Goal: Information Seeking & Learning: Find specific page/section

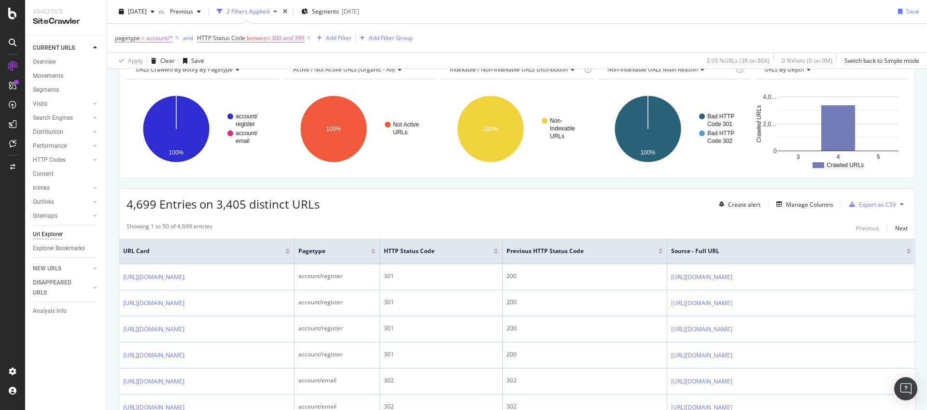
scroll to position [69, 0]
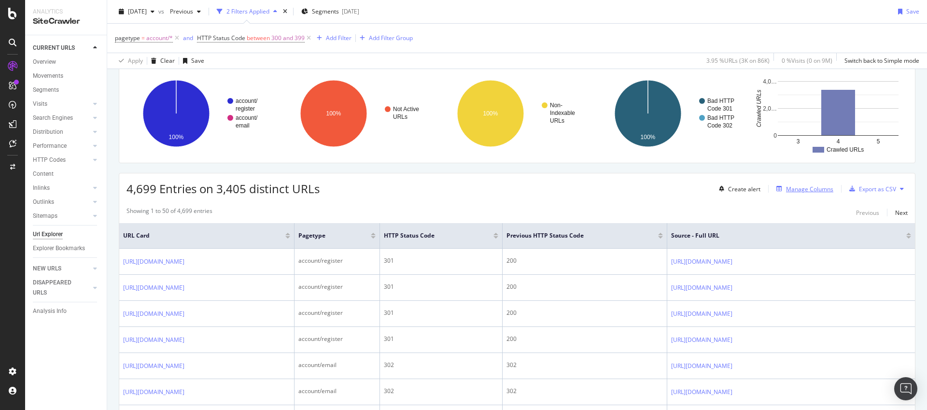
click at [812, 184] on div "Manage Columns" at bounding box center [802, 188] width 61 height 11
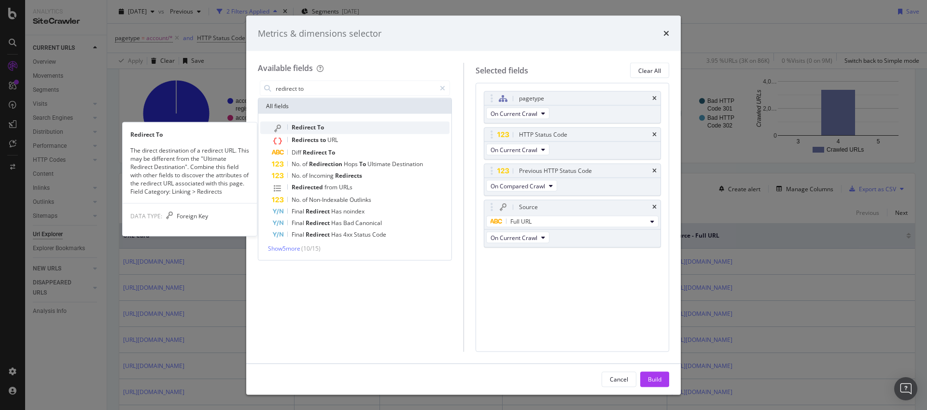
type input "redirect to"
click at [299, 128] on span "Redirect" at bounding box center [305, 127] width 26 height 8
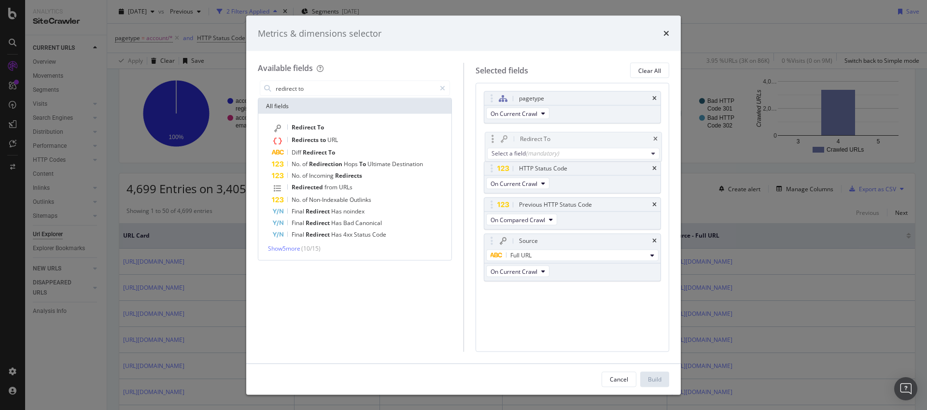
drag, startPoint x: 490, startPoint y: 261, endPoint x: 491, endPoint y: 141, distance: 119.7
click at [491, 141] on body "Analytics SiteCrawler CURRENT URLS Overview Movements Segments Visits Analysis …" at bounding box center [463, 205] width 927 height 410
click at [543, 149] on div "(mandatory)" at bounding box center [541, 149] width 33 height 8
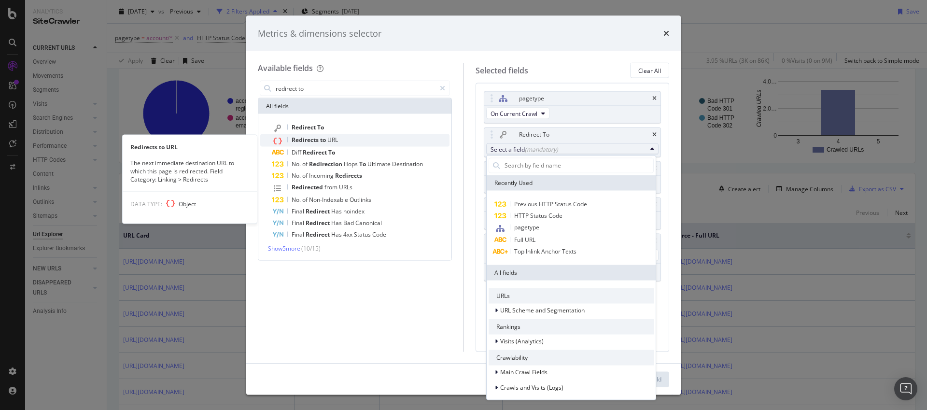
click at [337, 139] on span "URL" at bounding box center [332, 140] width 11 height 8
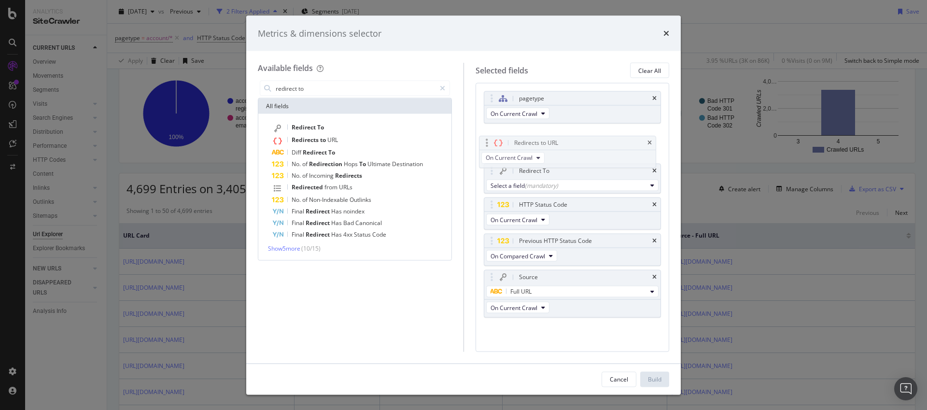
drag, startPoint x: 488, startPoint y: 267, endPoint x: 486, endPoint y: 138, distance: 129.4
click at [486, 138] on body "Analytics SiteCrawler CURRENT URLS Overview Movements Segments Visits Analysis …" at bounding box center [463, 205] width 927 height 410
click at [651, 170] on div "Redirect To" at bounding box center [572, 171] width 177 height 14
click at [656, 169] on div "Redirect To" at bounding box center [572, 171] width 177 height 14
click at [652, 169] on icon "times" at bounding box center [654, 171] width 4 height 6
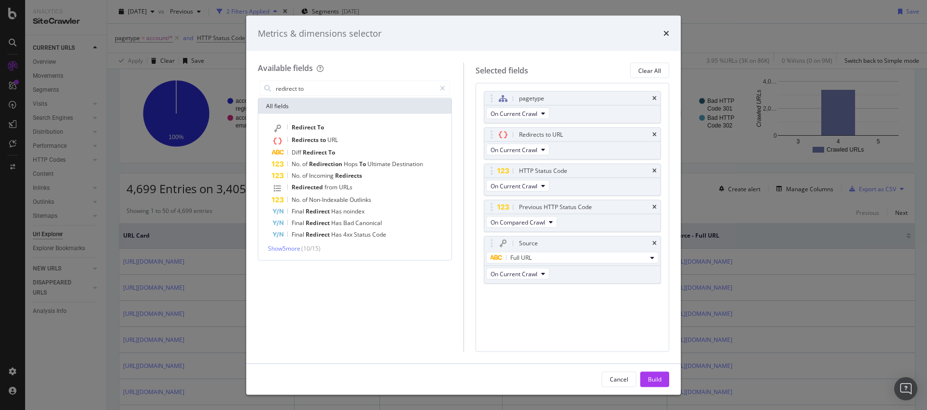
click at [666, 371] on button "Build" at bounding box center [654, 378] width 29 height 15
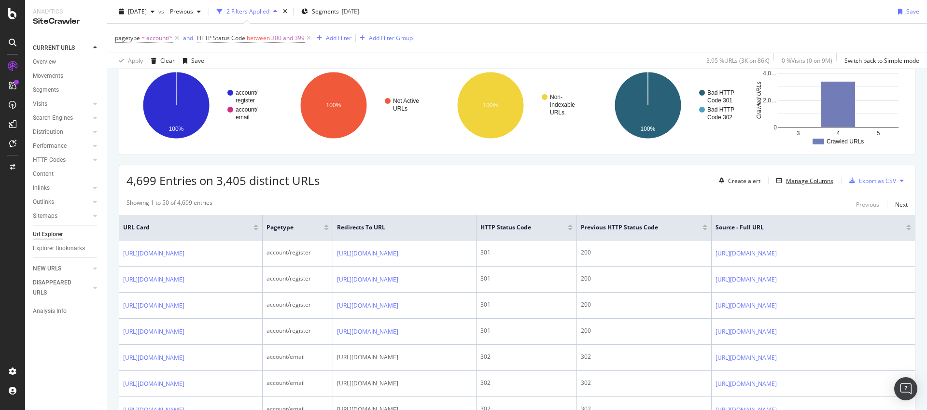
scroll to position [86, 0]
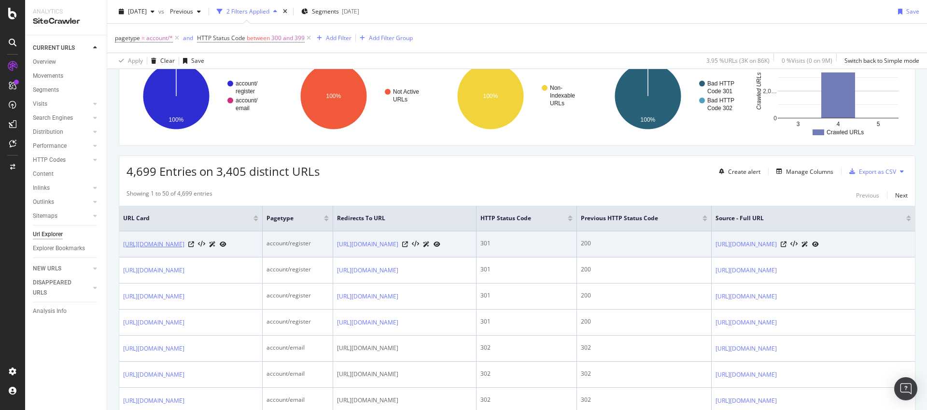
drag, startPoint x: 120, startPoint y: 239, endPoint x: 167, endPoint y: 253, distance: 48.5
click at [167, 253] on td "[URL][DOMAIN_NAME]" at bounding box center [190, 244] width 143 height 26
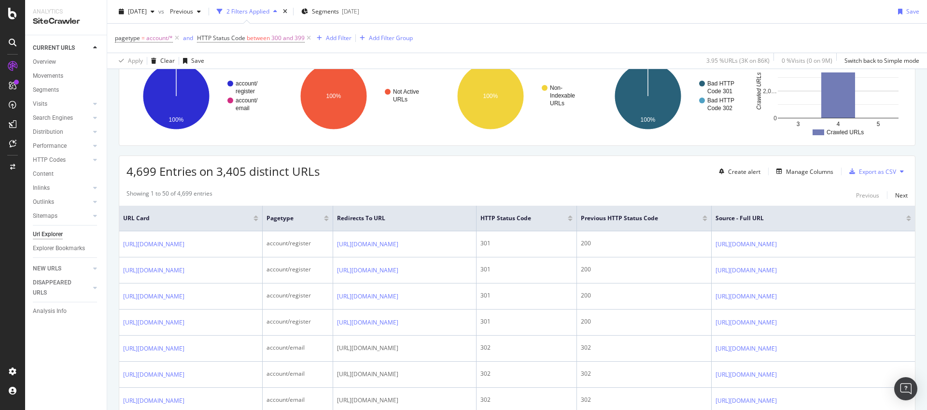
copy link "[URL][DOMAIN_NAME]"
